Goal: Transaction & Acquisition: Purchase product/service

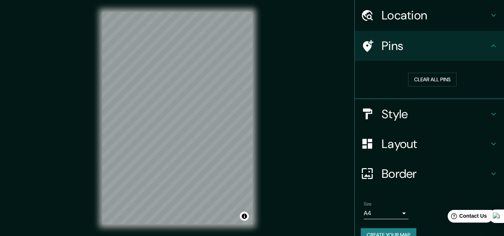
scroll to position [38, 0]
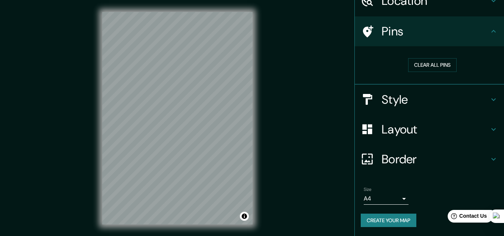
click at [434, 102] on h4 "Style" at bounding box center [434, 99] width 107 height 15
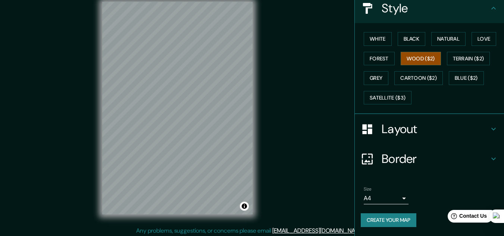
scroll to position [12, 0]
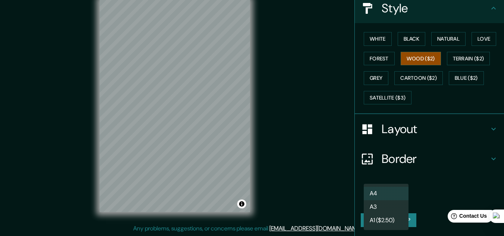
click at [396, 201] on body "Mappin Location [GEOGRAPHIC_DATA], [GEOGRAPHIC_DATA], [GEOGRAPHIC_DATA] Pins St…" at bounding box center [252, 106] width 504 height 236
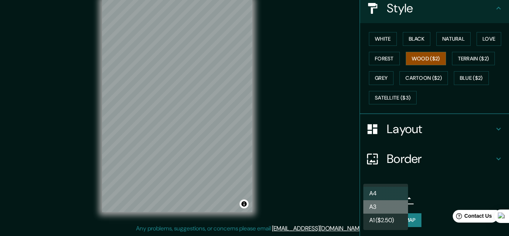
click at [396, 200] on li "A3" at bounding box center [386, 206] width 45 height 13
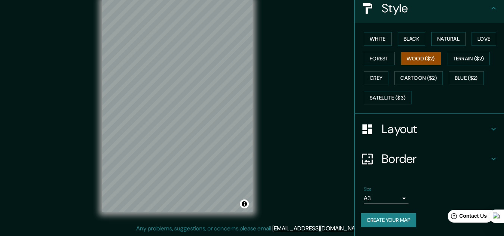
click at [489, 157] on icon at bounding box center [493, 158] width 9 height 9
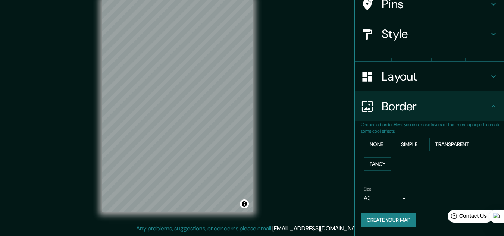
scroll to position [53, 0]
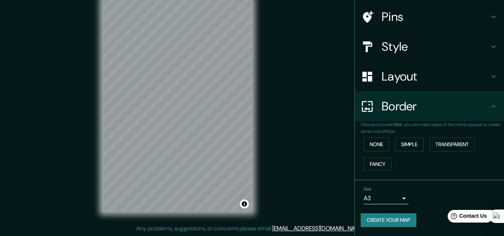
click at [491, 103] on icon at bounding box center [493, 106] width 9 height 9
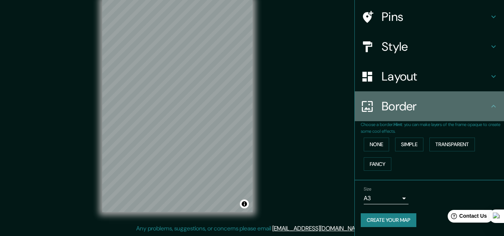
click at [489, 108] on icon at bounding box center [493, 106] width 9 height 9
click at [393, 110] on h4 "Border" at bounding box center [434, 106] width 107 height 15
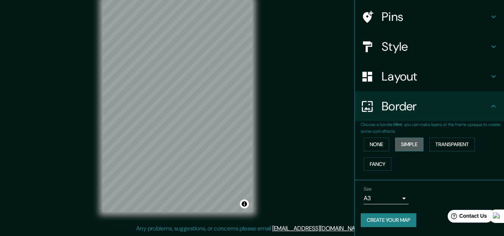
click at [409, 148] on button "Simple" at bounding box center [409, 145] width 28 height 14
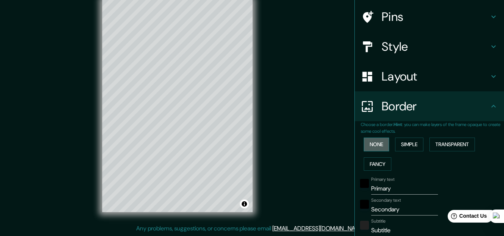
click at [379, 146] on button "None" at bounding box center [376, 145] width 25 height 14
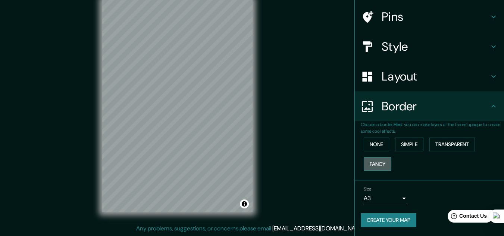
click at [377, 165] on button "Fancy" at bounding box center [378, 164] width 28 height 14
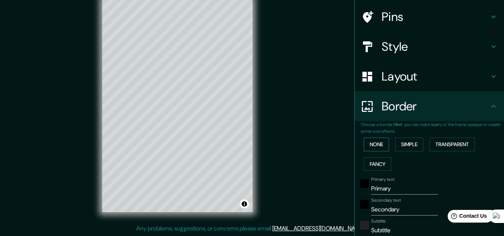
click at [377, 147] on button "None" at bounding box center [376, 145] width 25 height 14
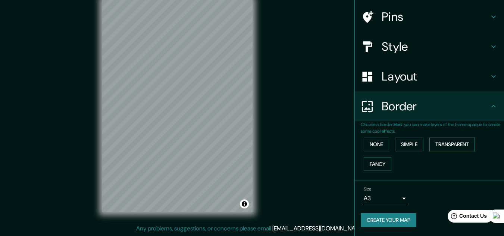
click at [436, 144] on button "Transparent" at bounding box center [451, 145] width 45 height 14
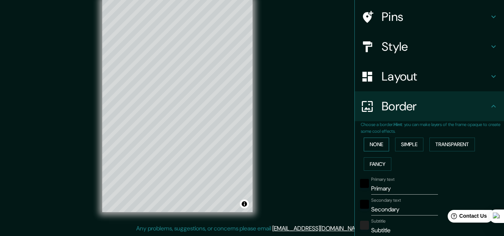
click at [371, 146] on button "None" at bounding box center [376, 145] width 25 height 14
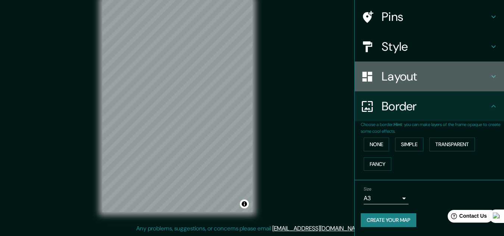
click at [480, 79] on h4 "Layout" at bounding box center [434, 76] width 107 height 15
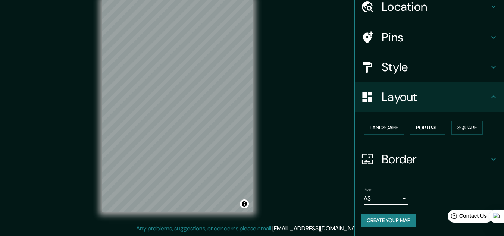
scroll to position [32, 0]
click at [387, 125] on button "Landscape" at bounding box center [384, 128] width 40 height 14
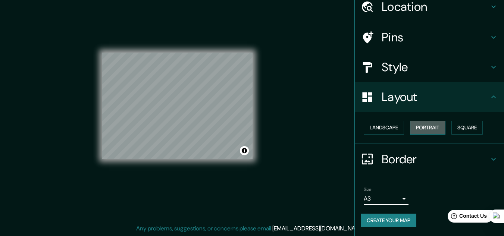
click at [425, 126] on button "Portrait" at bounding box center [427, 128] width 35 height 14
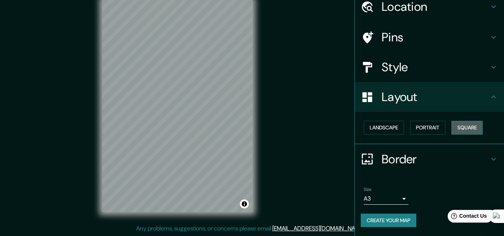
click at [456, 127] on button "Square" at bounding box center [466, 128] width 31 height 14
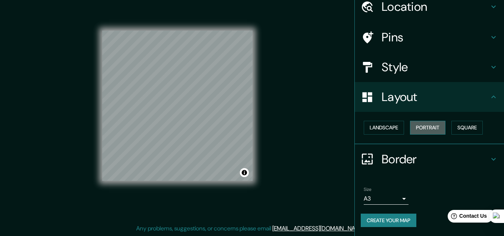
click at [431, 127] on button "Portrait" at bounding box center [427, 128] width 35 height 14
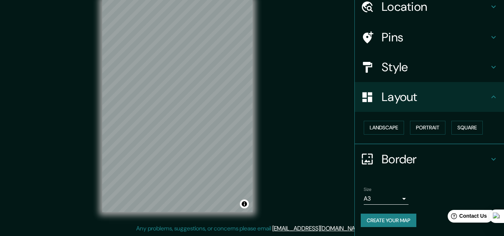
click at [397, 219] on button "Create your map" at bounding box center [389, 221] width 56 height 14
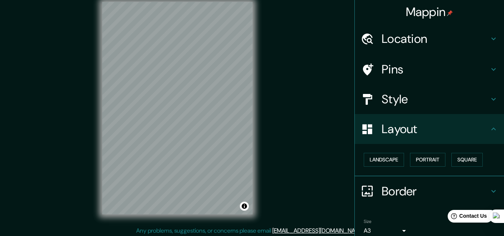
scroll to position [12, 0]
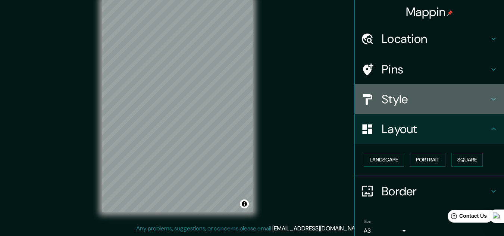
click at [474, 107] on div "Style" at bounding box center [429, 99] width 149 height 30
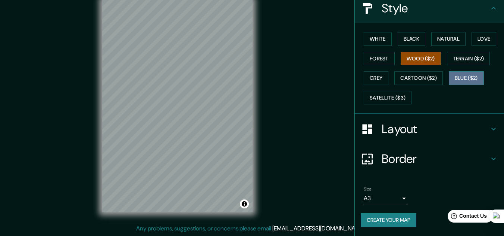
click at [463, 80] on button "Blue ($2)" at bounding box center [466, 78] width 35 height 14
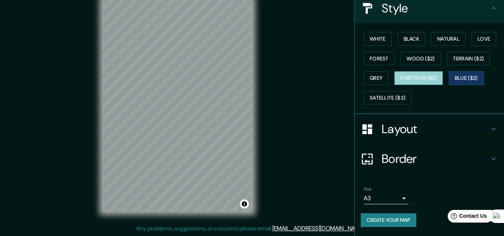
click at [426, 76] on button "Cartoon ($2)" at bounding box center [418, 78] width 48 height 14
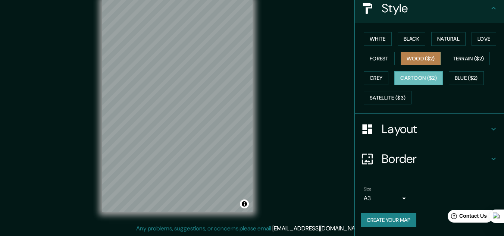
click at [419, 62] on button "Wood ($2)" at bounding box center [420, 59] width 40 height 14
